Goal: Task Accomplishment & Management: Use online tool/utility

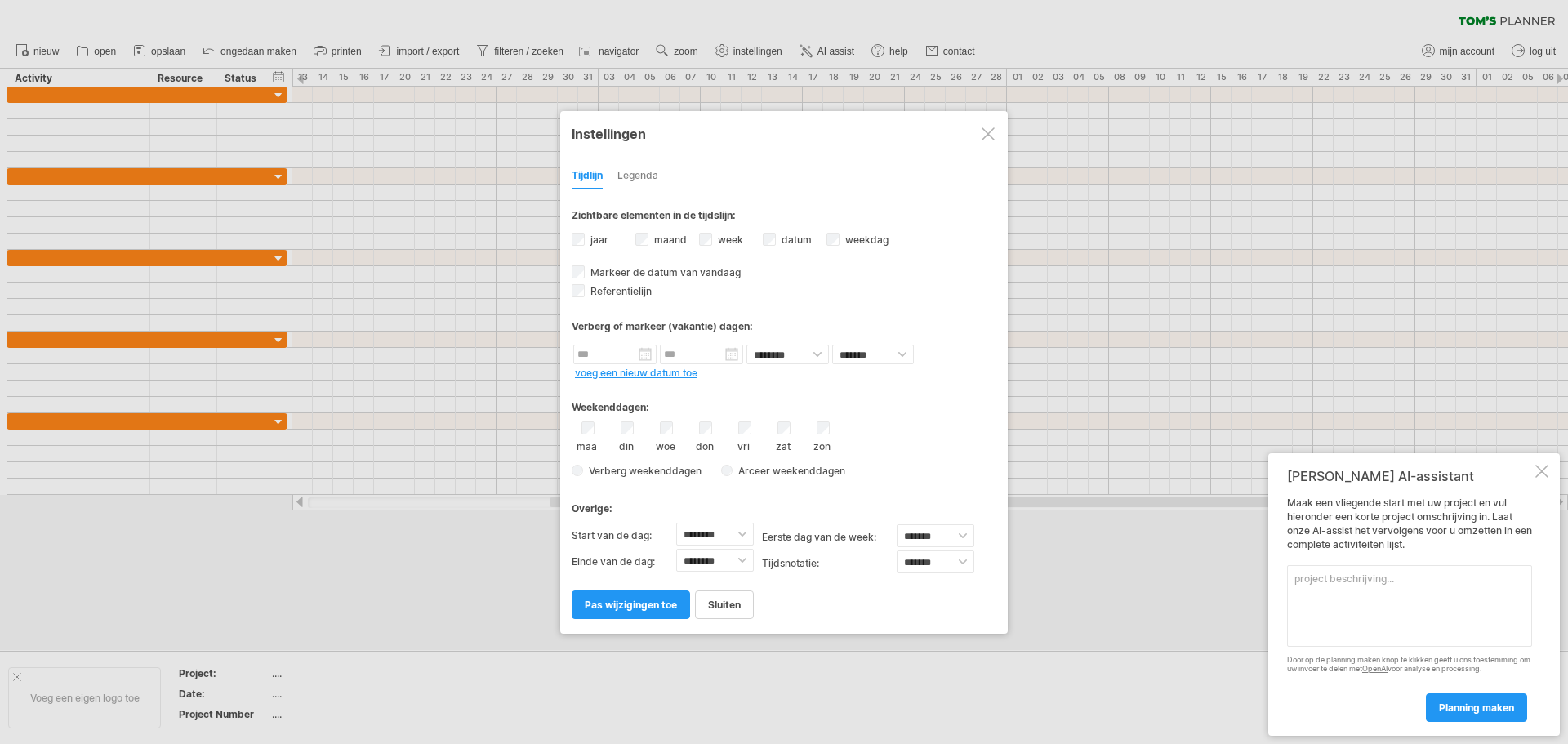
select select "*"
select select "**"
type textarea "dagplanning"
click at [1482, 709] on span "planning maken" at bounding box center [1476, 707] width 75 height 12
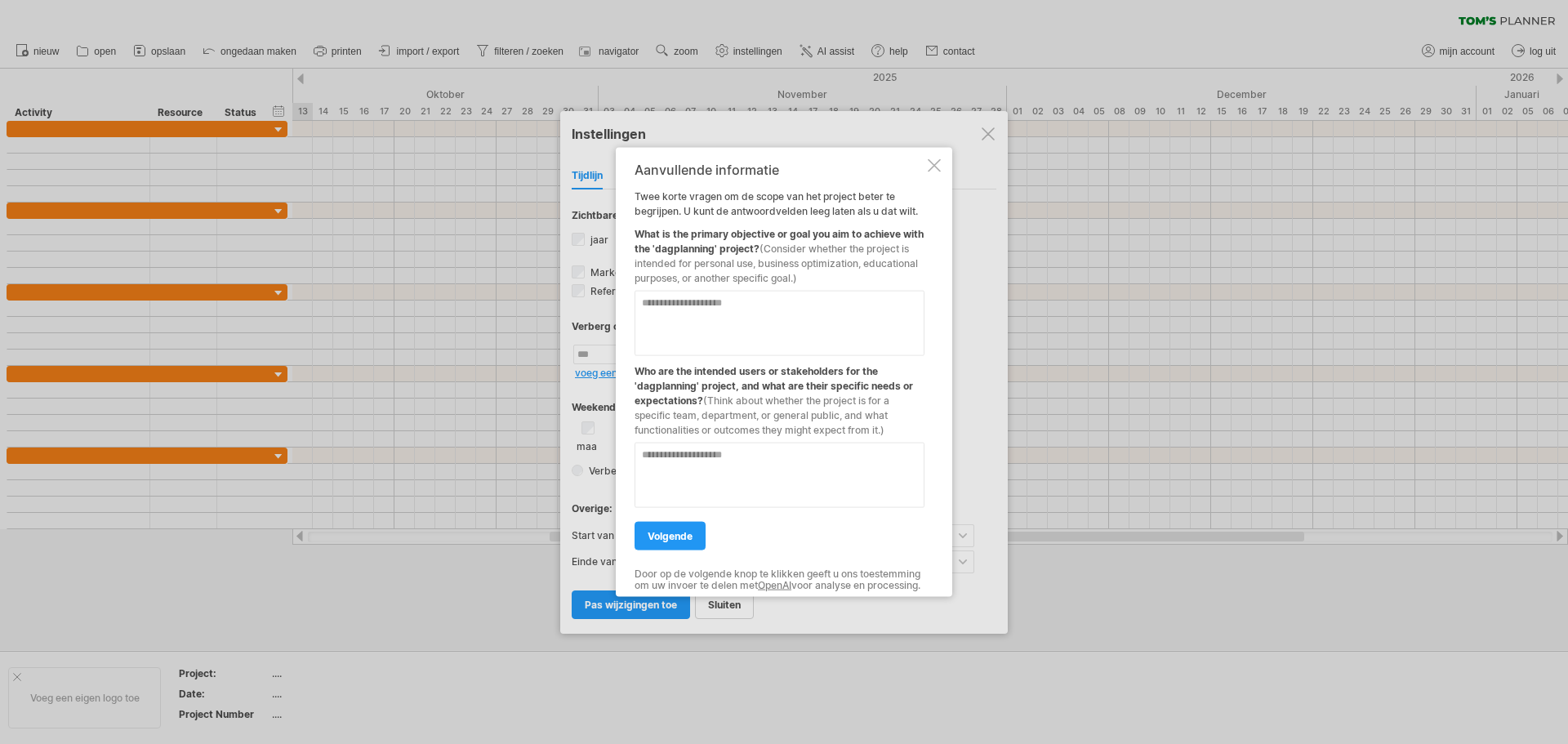
click at [765, 317] on textarea at bounding box center [779, 322] width 290 height 65
type textarea "**********"
click at [692, 474] on textarea at bounding box center [779, 474] width 290 height 65
type textarea "*********"
click at [665, 530] on span "volgende" at bounding box center [670, 535] width 45 height 12
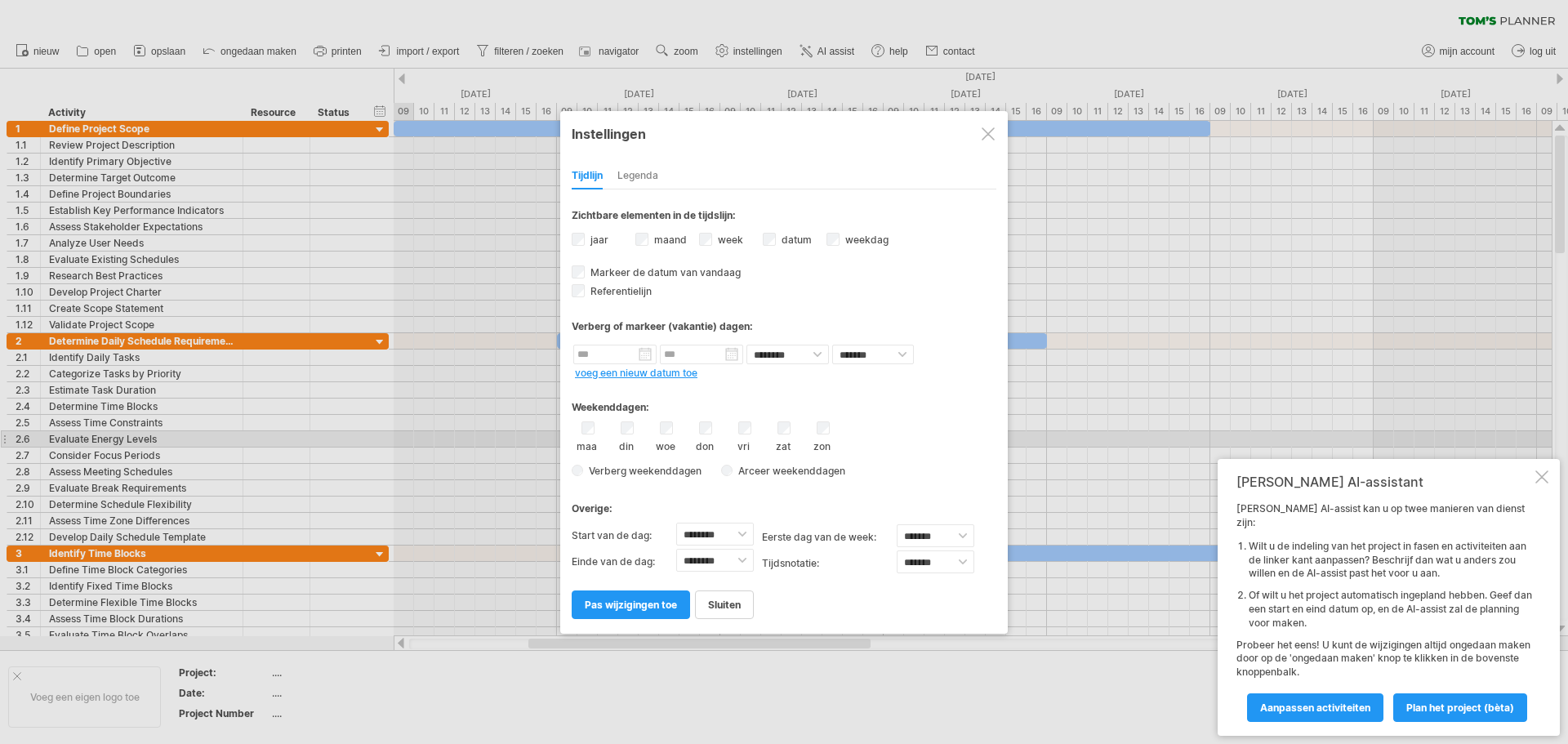
click at [627, 434] on div "din" at bounding box center [627, 437] width 21 height 31
click at [661, 431] on div "maa din woe don vri zat zon" at bounding box center [784, 437] width 425 height 31
click at [756, 423] on div "maa din woe don vri zat zon" at bounding box center [784, 437] width 425 height 31
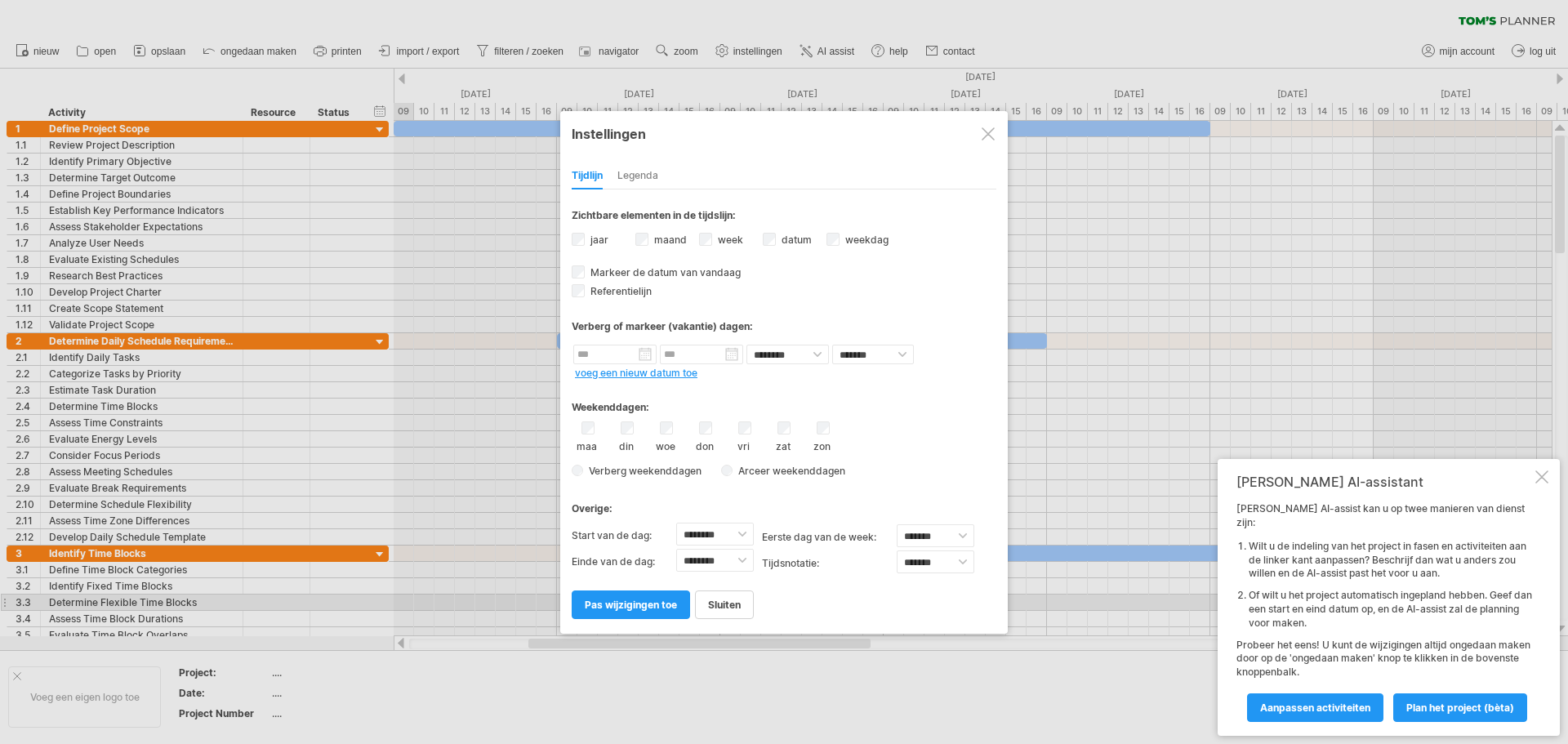
click at [657, 608] on span "pas wijzigingen toe" at bounding box center [631, 604] width 92 height 12
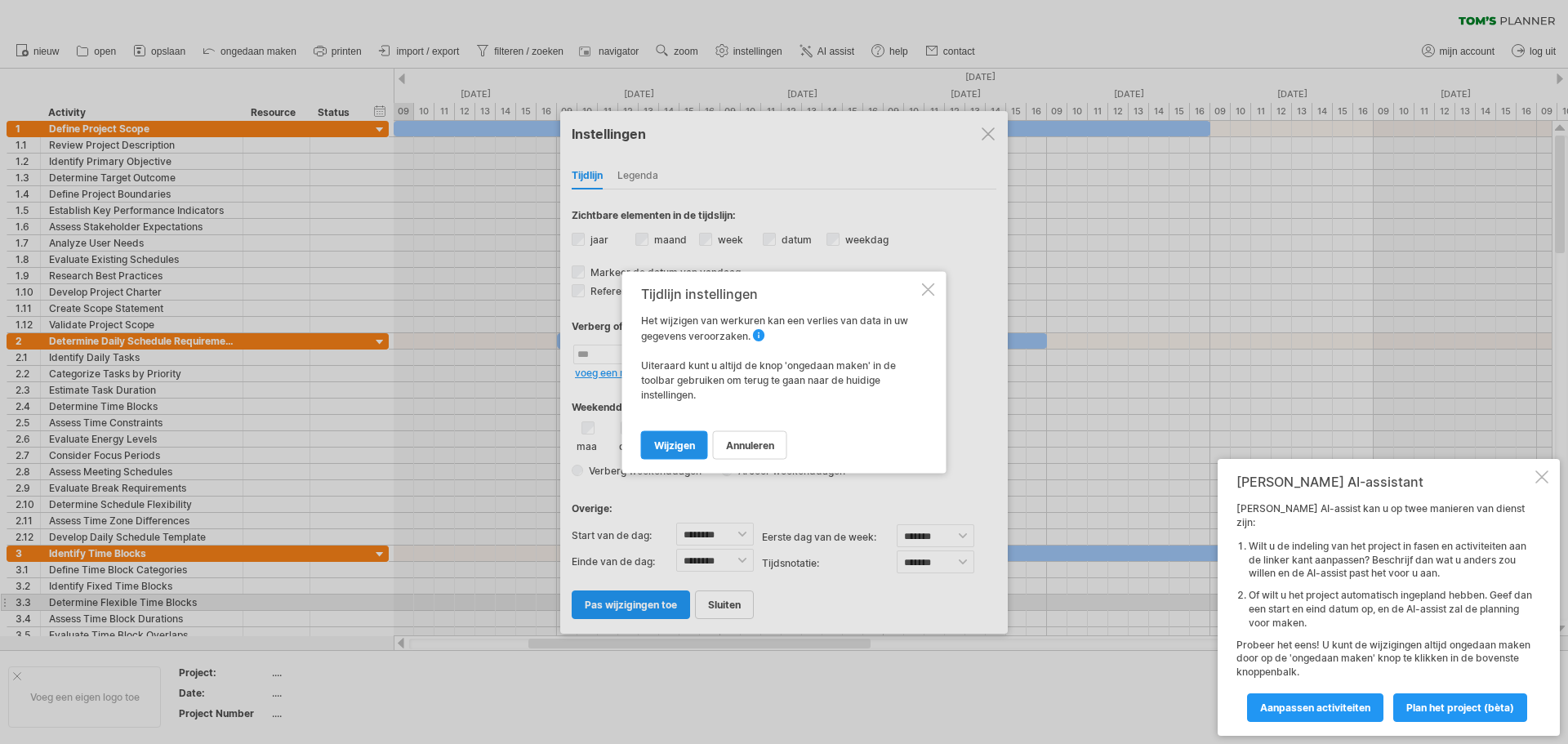
click at [683, 448] on span "wijzigen" at bounding box center [675, 444] width 41 height 12
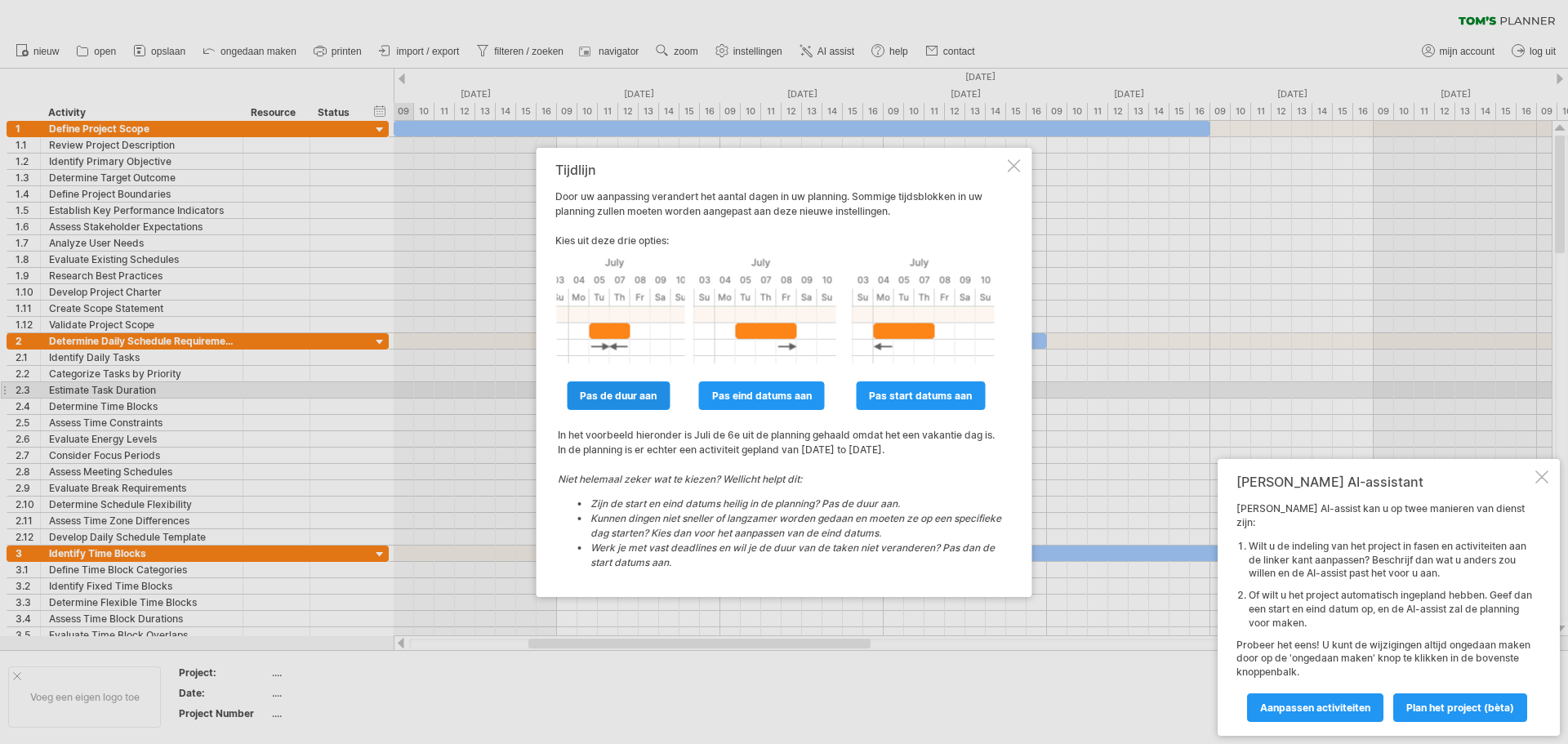
click at [639, 395] on span "pas de duur aan" at bounding box center [617, 395] width 76 height 12
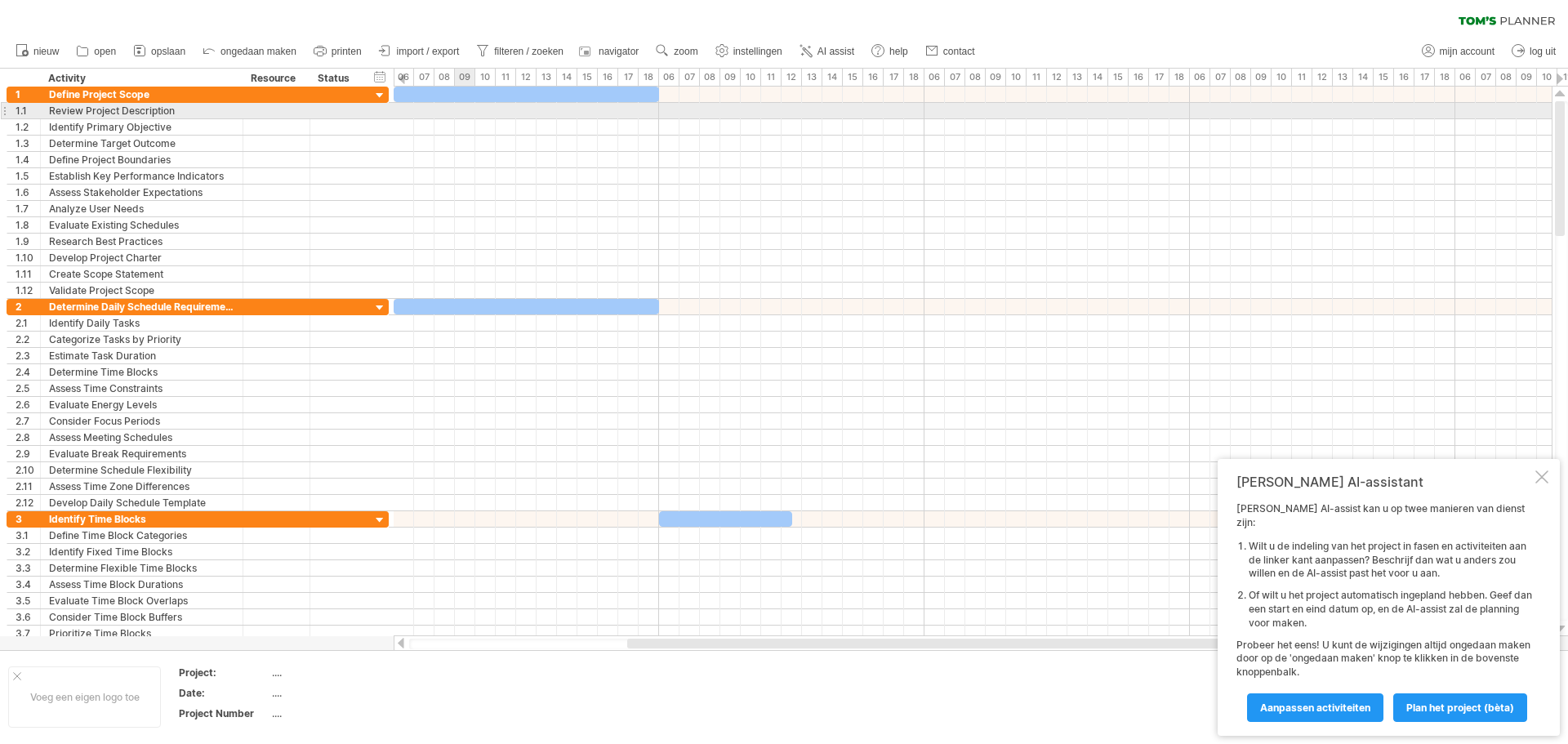
click at [457, 113] on div at bounding box center [973, 111] width 1159 height 16
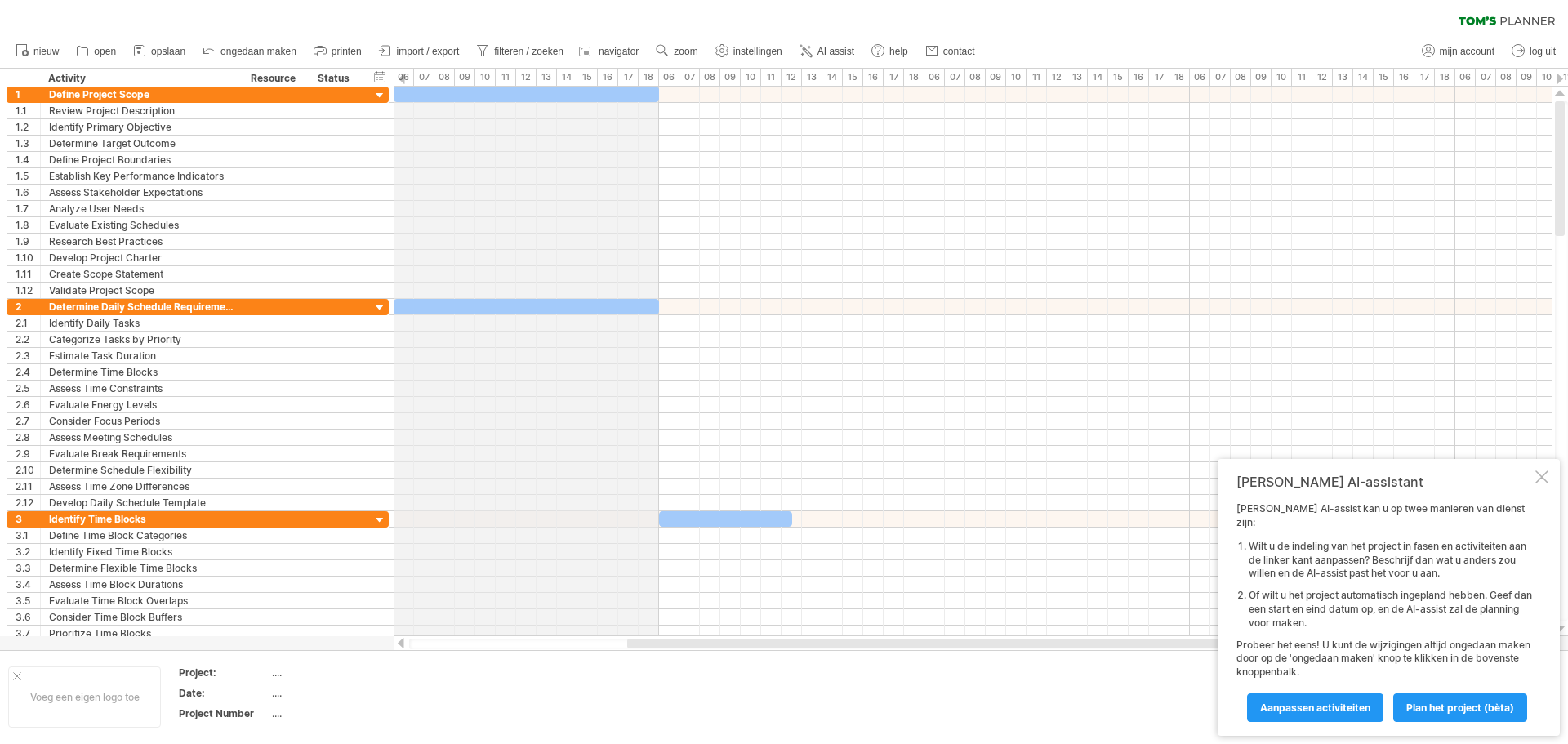
click at [467, 77] on div "09" at bounding box center [465, 76] width 21 height 17
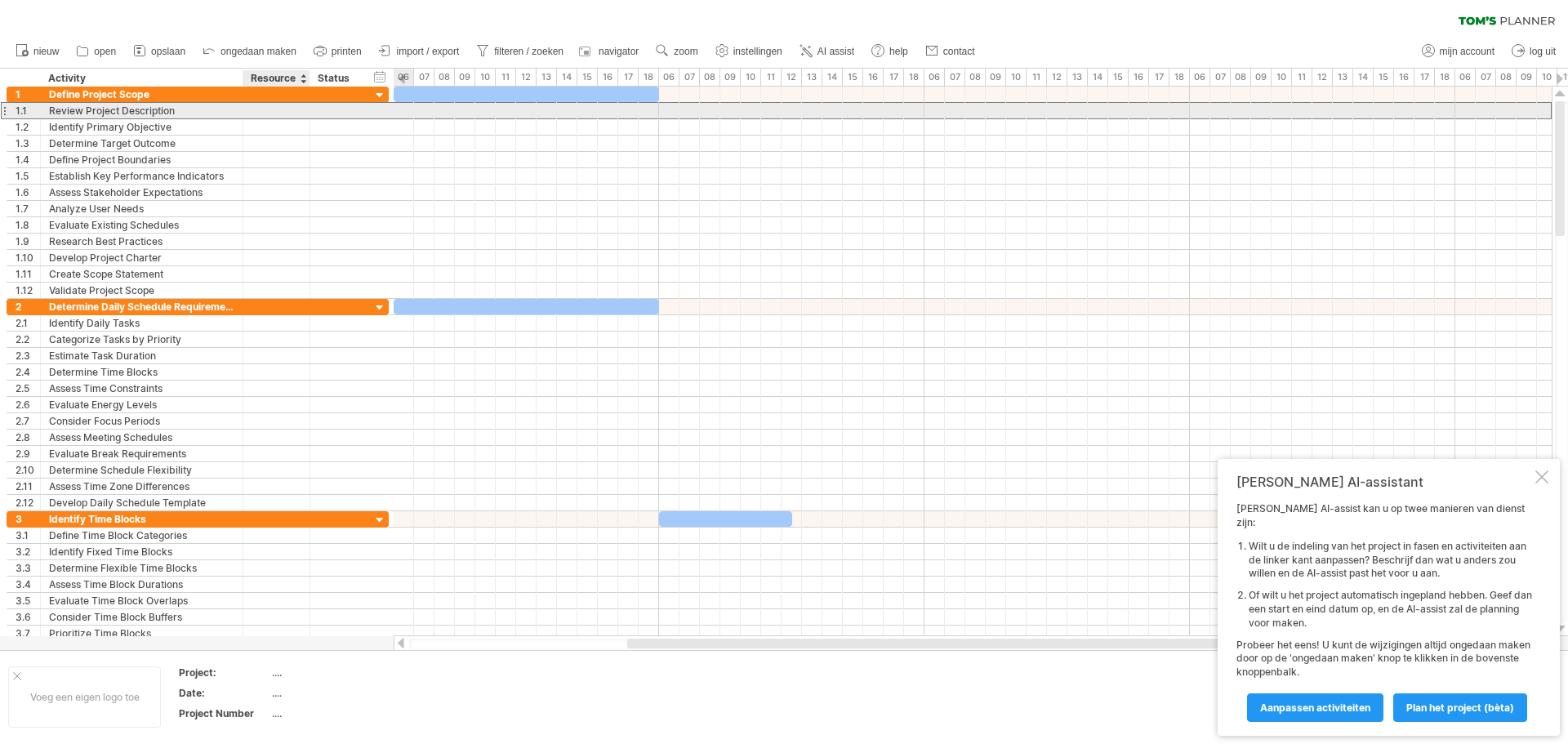
click at [262, 111] on div at bounding box center [276, 110] width 50 height 16
click at [338, 108] on div at bounding box center [336, 110] width 36 height 16
click at [409, 111] on div at bounding box center [973, 111] width 1159 height 16
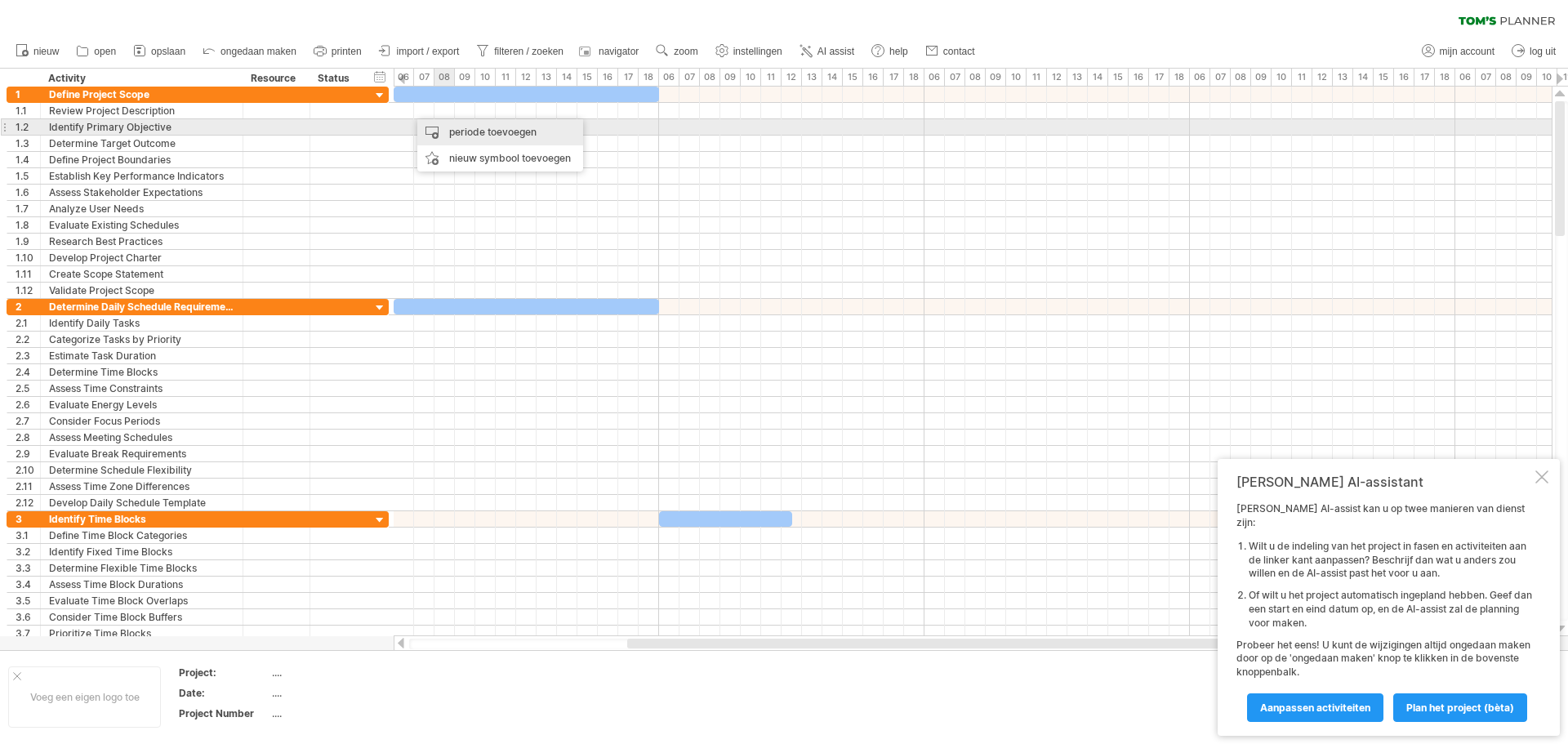
click at [459, 132] on div "periode toevoegen" at bounding box center [501, 132] width 166 height 26
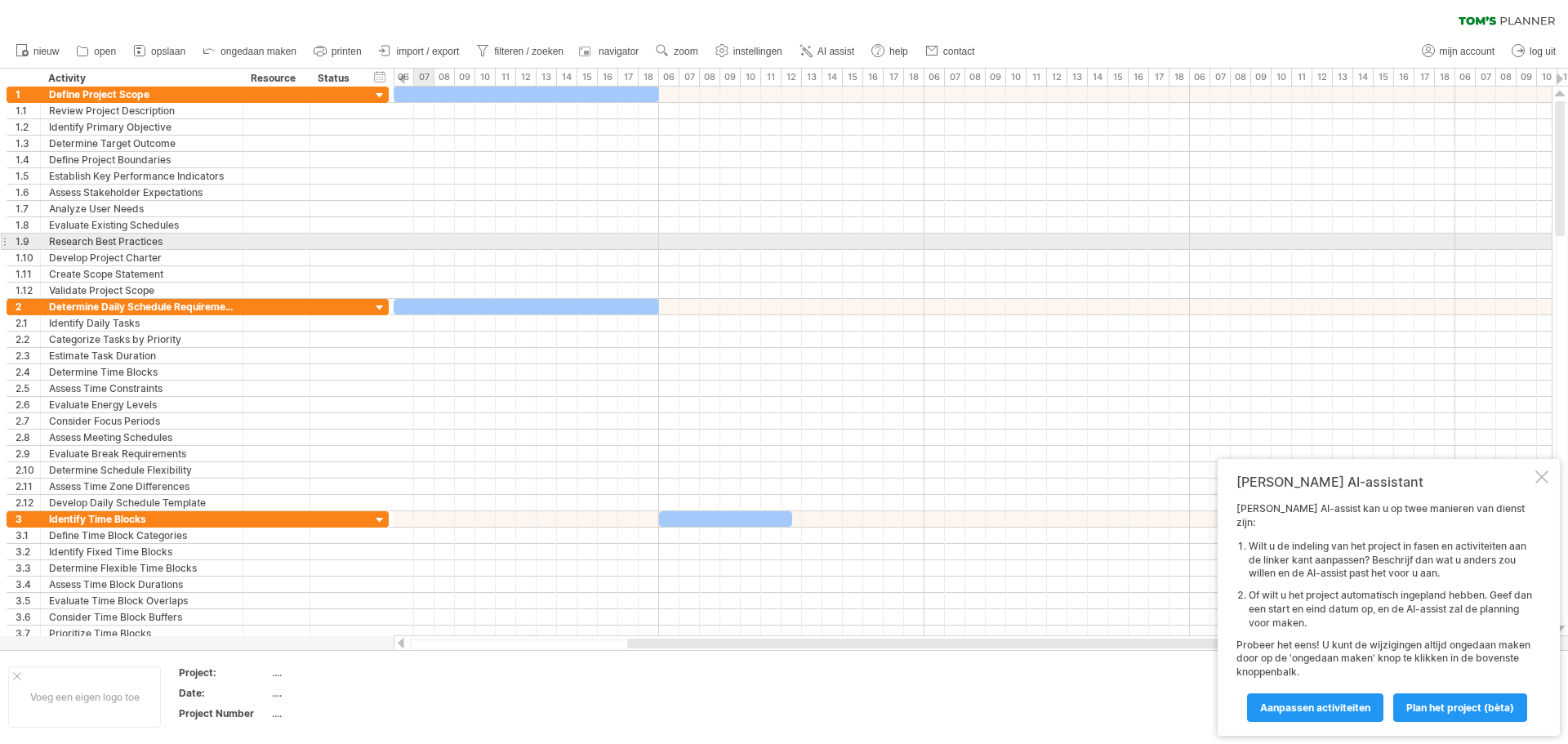
click at [431, 247] on div at bounding box center [973, 242] width 1159 height 16
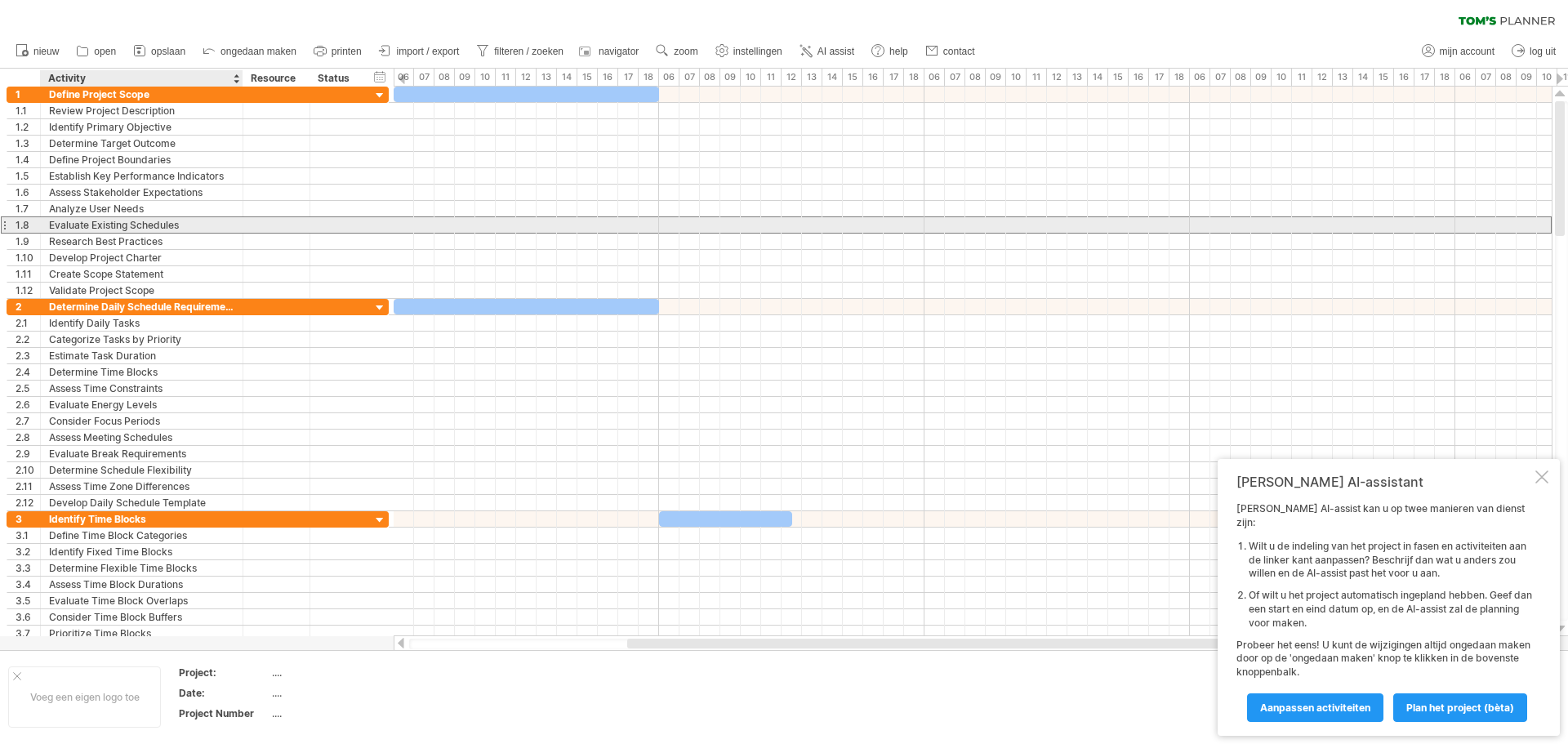
click at [150, 219] on div "Evaluate Existing Schedules" at bounding box center [141, 224] width 185 height 16
click at [484, 220] on div at bounding box center [973, 225] width 1159 height 16
